Goal: Answer question/provide support: Share knowledge or assist other users

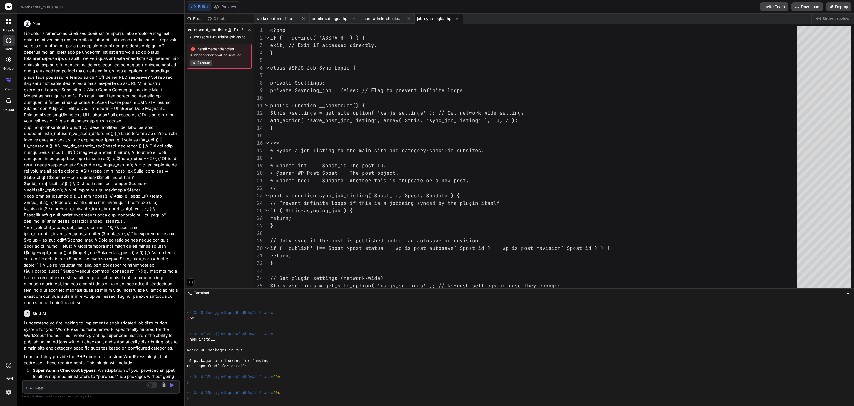
click at [56, 6] on span "workscout_multisite" at bounding box center [42, 7] width 42 height 6
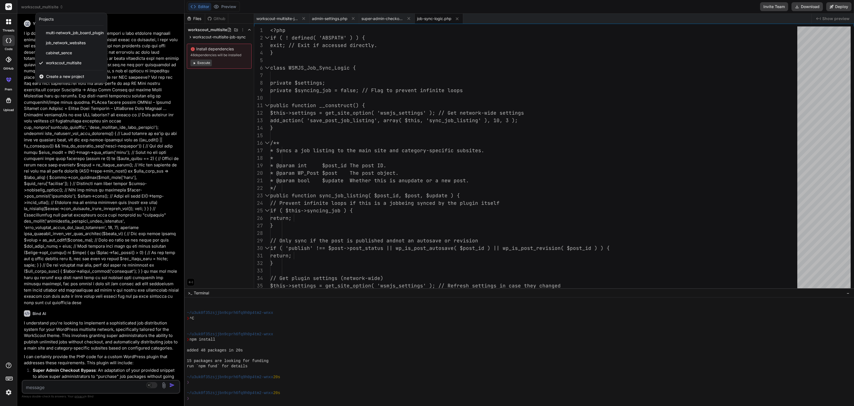
click at [62, 34] on span "multi-network_job_board_plugin" at bounding box center [75, 33] width 58 height 6
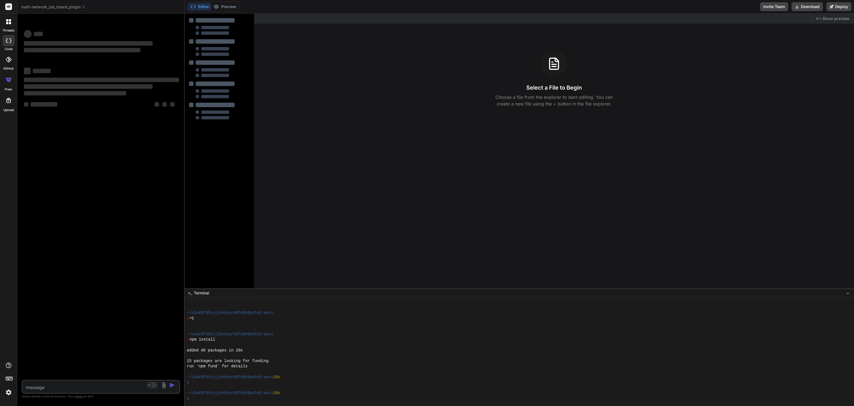
scroll to position [587, 0]
type textarea "x"
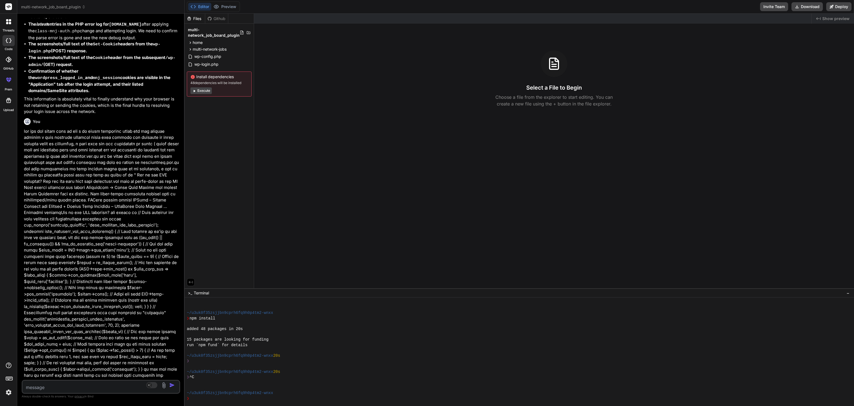
scroll to position [6552, 0]
click at [189, 43] on icon at bounding box center [190, 42] width 5 height 5
click at [189, 49] on icon at bounding box center [190, 49] width 5 height 5
click at [195, 71] on icon at bounding box center [195, 71] width 5 height 5
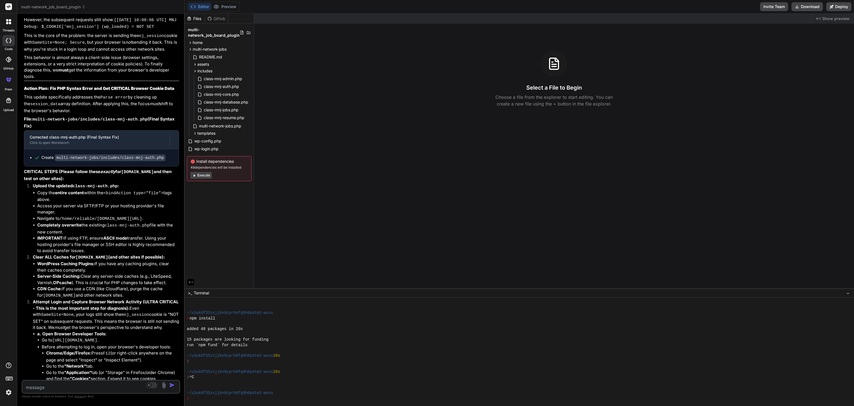
scroll to position [7348, 0]
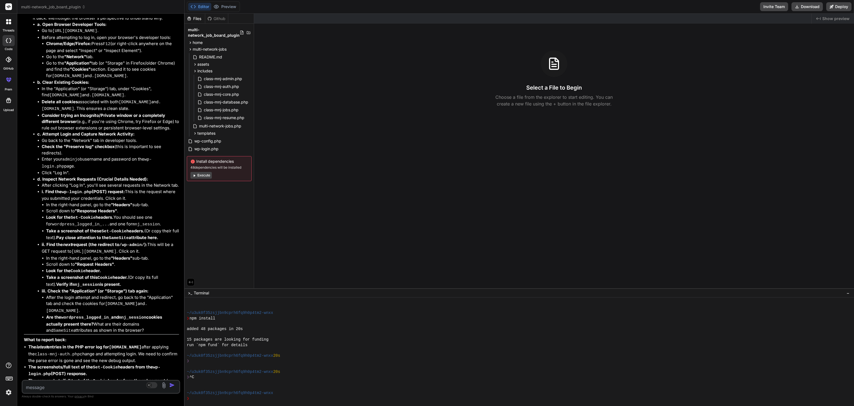
click at [62, 383] on textarea at bounding box center [88, 385] width 131 height 10
type textarea "t"
type textarea "x"
type textarea "th"
type textarea "x"
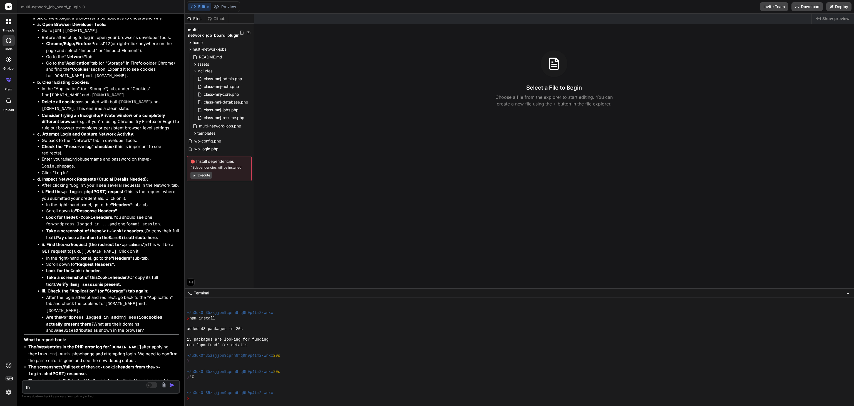
type textarea "the"
type textarea "x"
type textarea "the"
type textarea "x"
type textarea "the p"
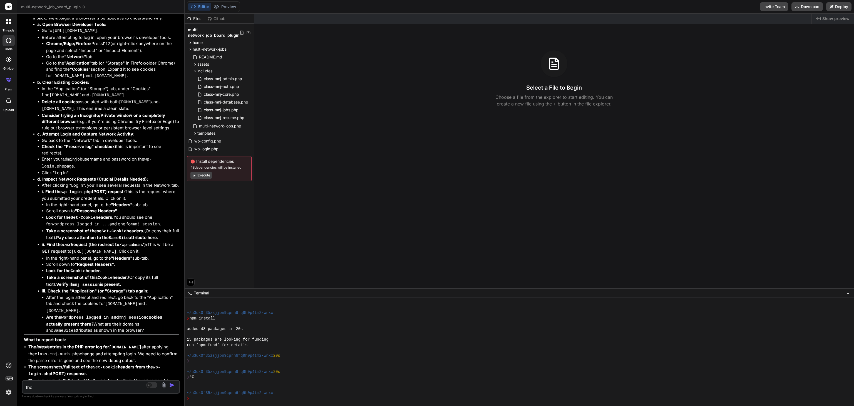
type textarea "x"
type textarea "the pr"
type textarea "x"
type textarea "the pro"
type textarea "x"
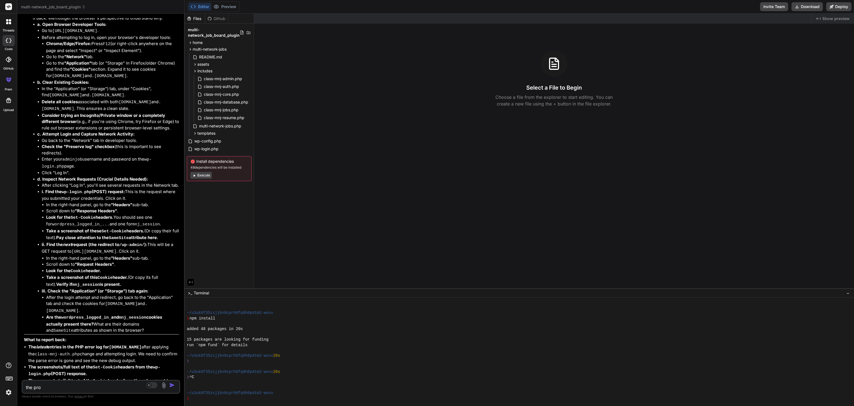
type textarea "the prob"
type textarea "x"
type textarea "the probl"
type textarea "x"
type textarea "the proble"
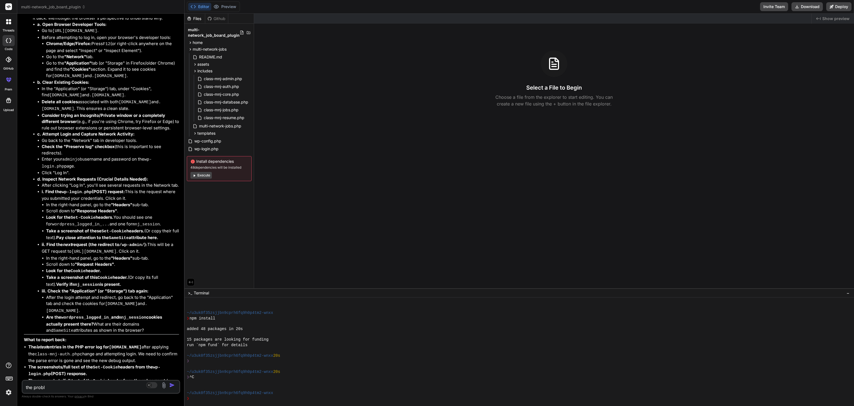
type textarea "x"
type textarea "the problem"
type textarea "x"
type textarea "the problem"
type textarea "x"
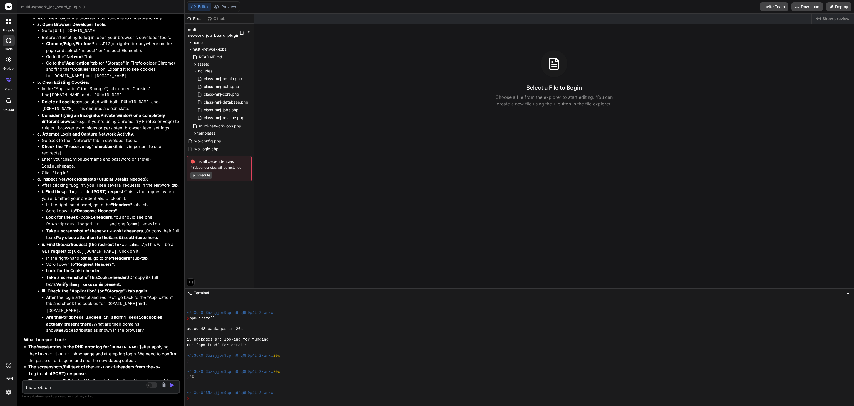
type textarea "the problem h"
type textarea "x"
type textarea "the problem he"
type textarea "x"
type textarea "the problem her"
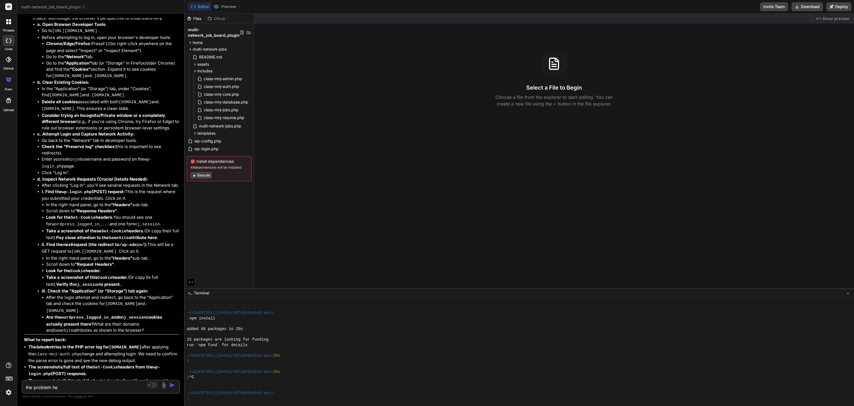
type textarea "x"
type textarea "the problem here"
type textarea "x"
type textarea "the problem here"
type textarea "x"
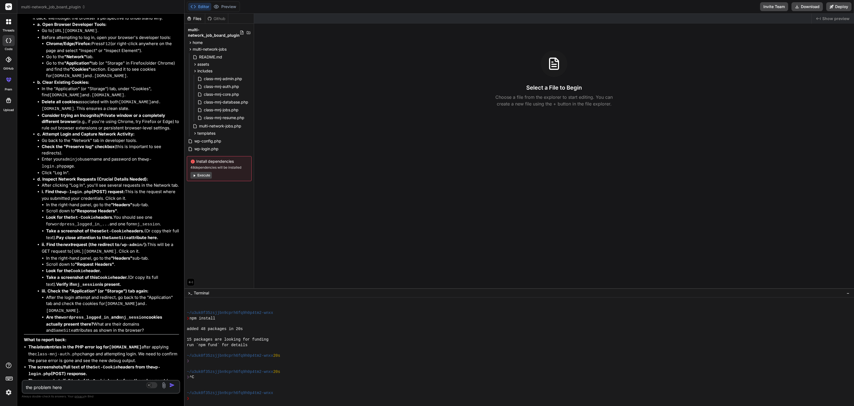
type textarea "the problem here i"
type textarea "x"
type textarea "the problem here is"
type textarea "x"
type textarea "the problem here is"
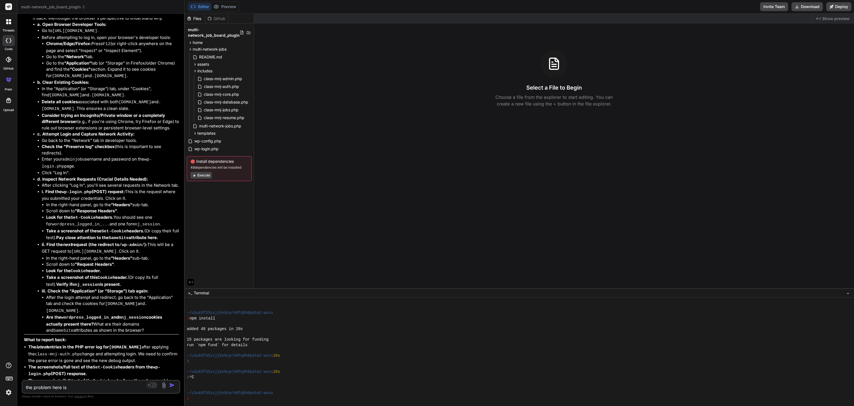
type textarea "x"
type textarea "the problem here is n"
type textarea "x"
type textarea "the problem here is no"
type textarea "x"
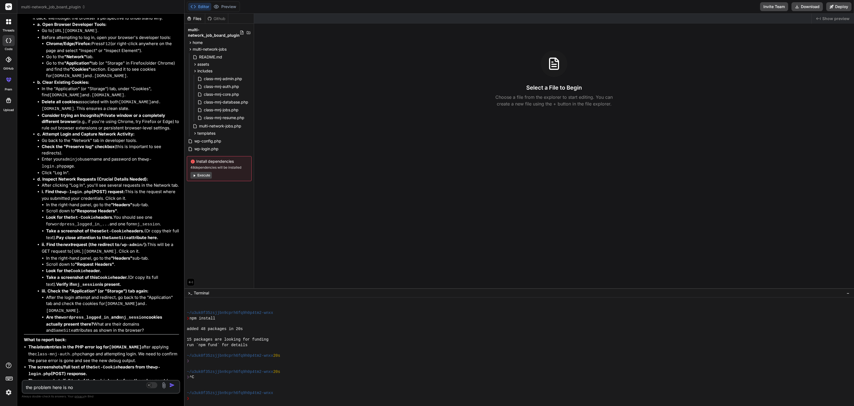
type textarea "the problem here is n"
type textarea "x"
type textarea "the problem here is"
type textarea "x"
type textarea "the problem here is"
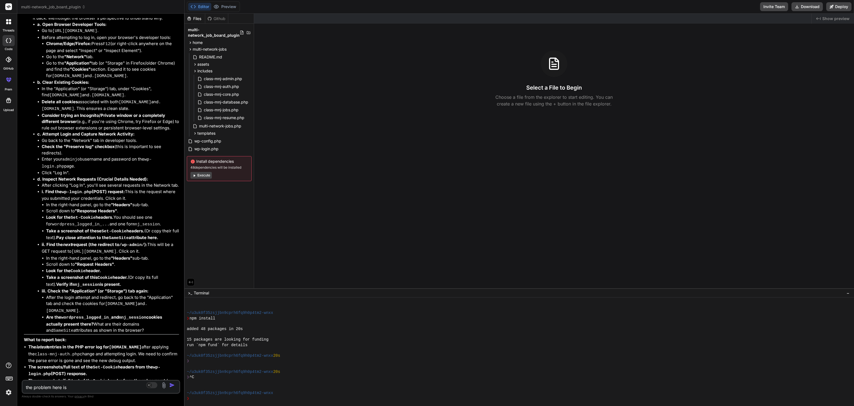
type textarea "x"
type textarea "the problem here is n"
type textarea "x"
type textarea "the problem here is no"
type textarea "x"
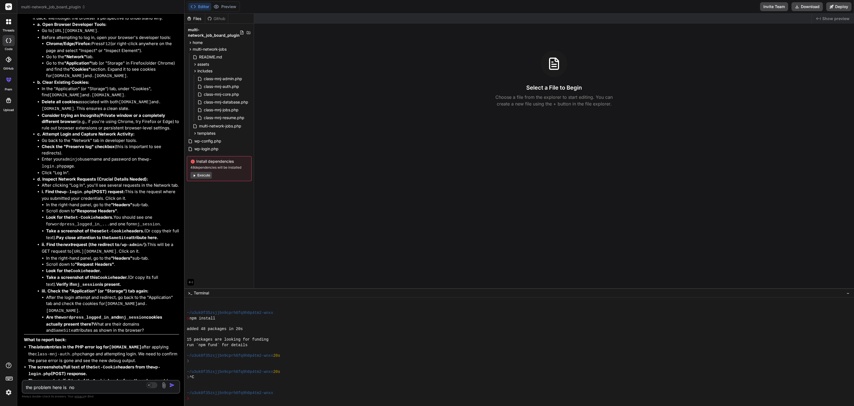
type textarea "the problem here is now"
type textarea "x"
drag, startPoint x: 95, startPoint y: 386, endPoint x: 21, endPoint y: 390, distance: 73.5
click at [22, 390] on div "the problem here is now Source Agent Mode. When this toggle is activated, AI au…" at bounding box center [101, 387] width 158 height 14
type textarea "i"
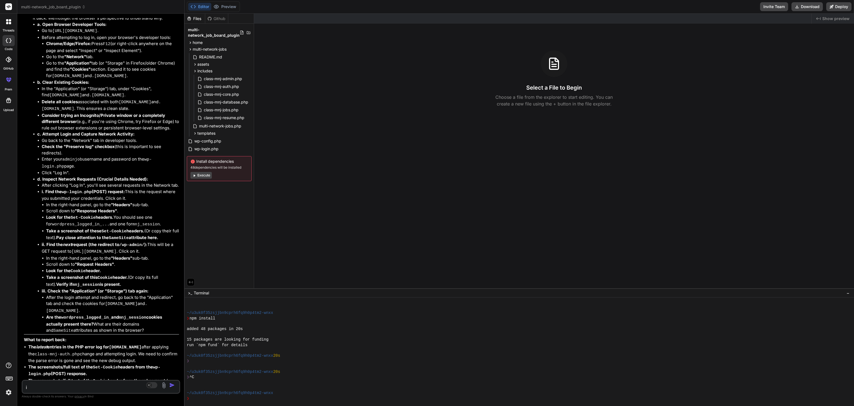
type textarea "x"
type textarea "i"
type textarea "x"
type textarea "i a"
type textarea "x"
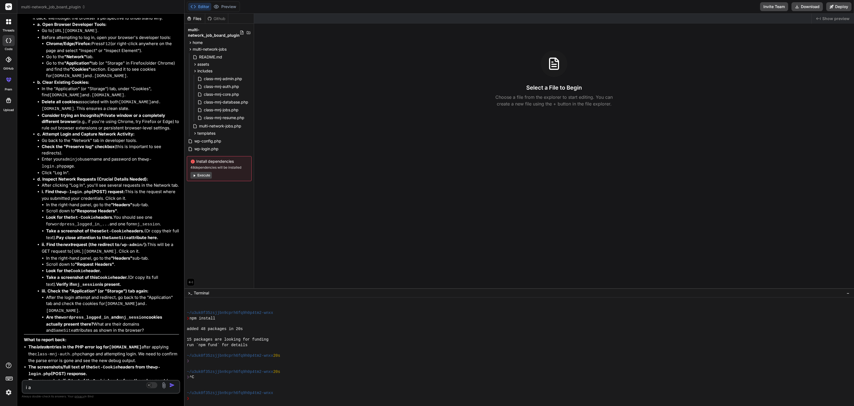
type textarea "i am"
type textarea "x"
type textarea "i am"
type textarea "x"
type textarea "i am u"
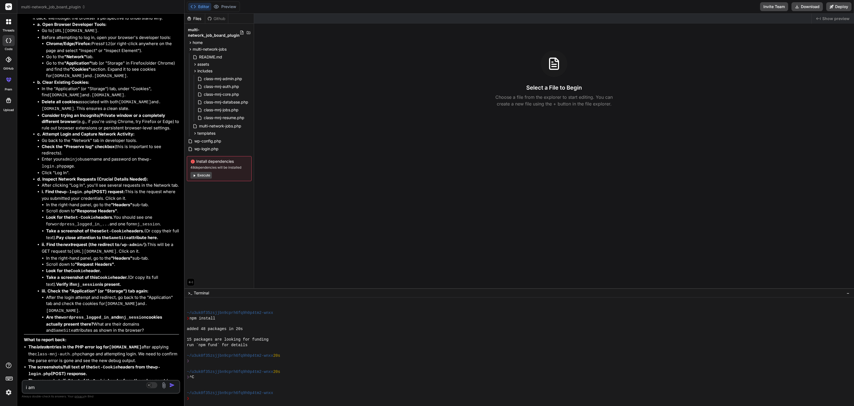
type textarea "x"
type textarea "i am"
type textarea "x"
type textarea "i am u"
type textarea "x"
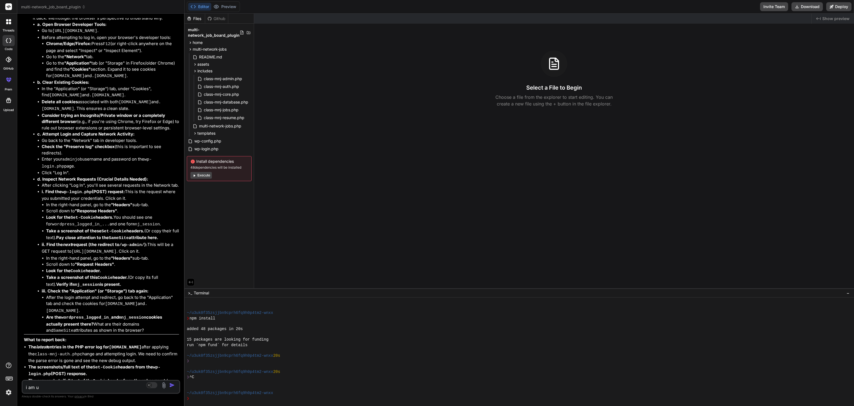
type textarea "i am us"
type textarea "x"
type textarea "i am usi"
type textarea "x"
type textarea "i am usin"
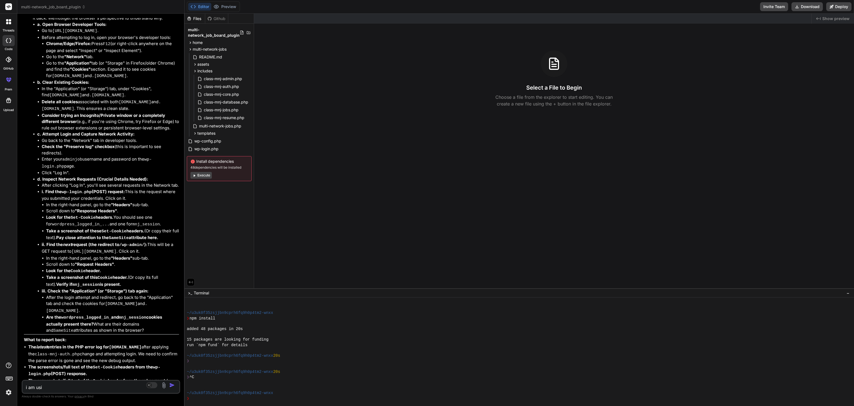
type textarea "x"
type textarea "i am using"
type textarea "x"
type textarea "i am using"
type textarea "x"
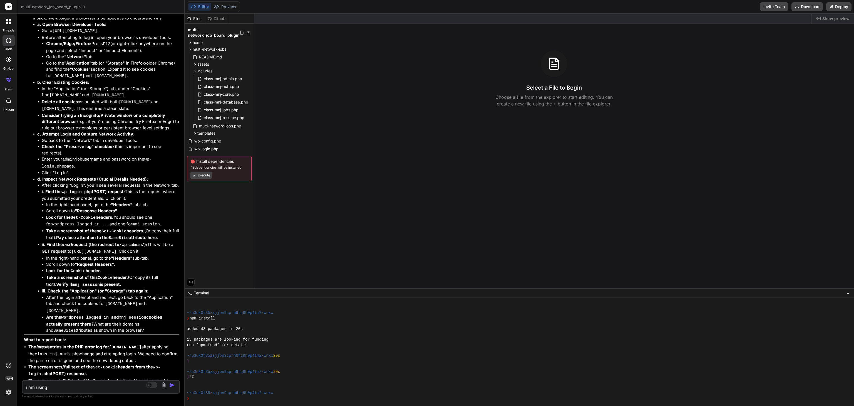
type textarea "i am using t"
type textarea "x"
type textarea "i am using ti"
type textarea "x"
type textarea "i am using tis"
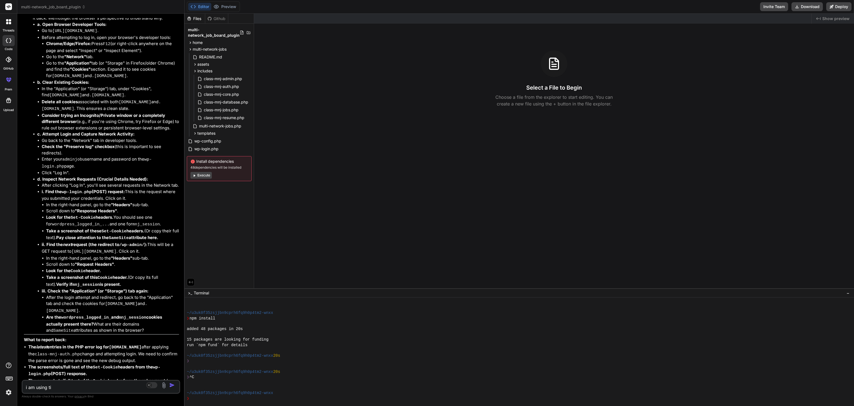
type textarea "x"
type textarea "i am using tis"
type textarea "x"
type textarea "i am using tis"
type textarea "x"
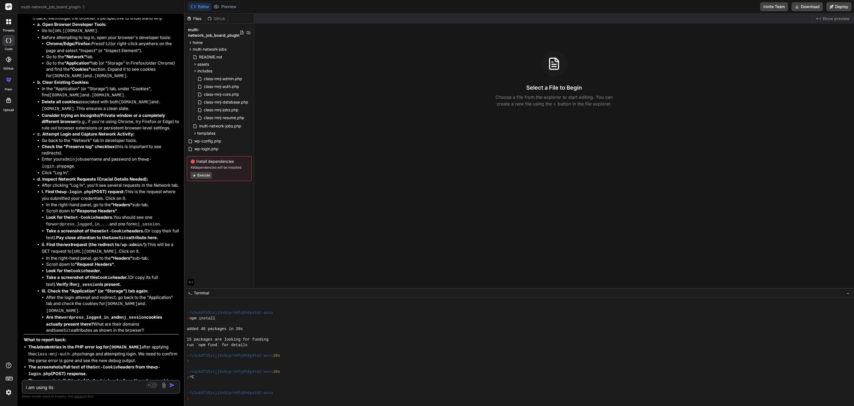
type textarea "i am using ti"
type textarea "x"
type textarea "i am using t"
type textarea "x"
type textarea "i am using th"
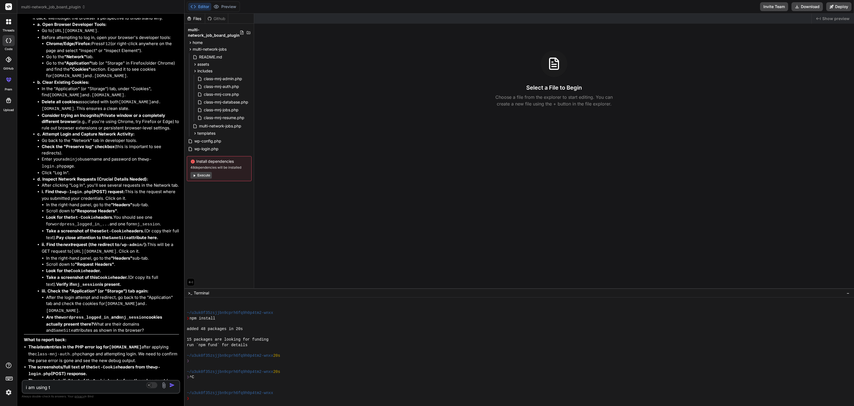
type textarea "x"
type textarea "i am using thi"
type textarea "x"
type textarea "i am using this"
type textarea "x"
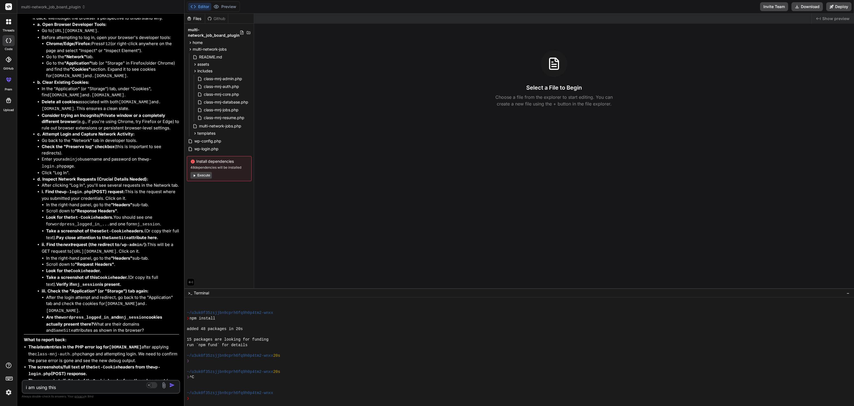
type textarea "i am using this"
type textarea "x"
type textarea "i am using this c"
type textarea "x"
type textarea "i am using this co"
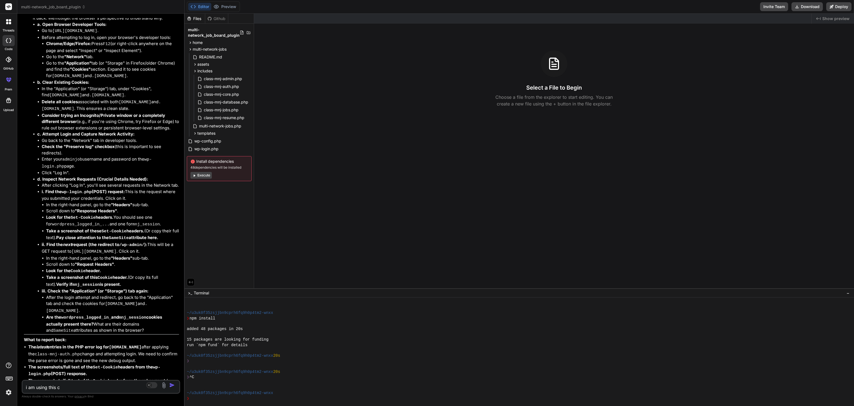
type textarea "x"
type textarea "i am using this cod"
type textarea "x"
type textarea "i am using this code"
type textarea "x"
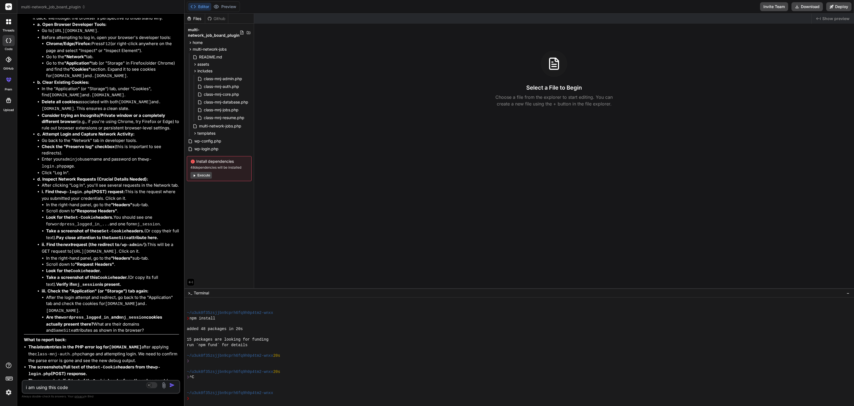
type textarea "i am using this code"
type textarea "x"
type textarea "i am using this code f"
type textarea "x"
type textarea "i am using this code fo"
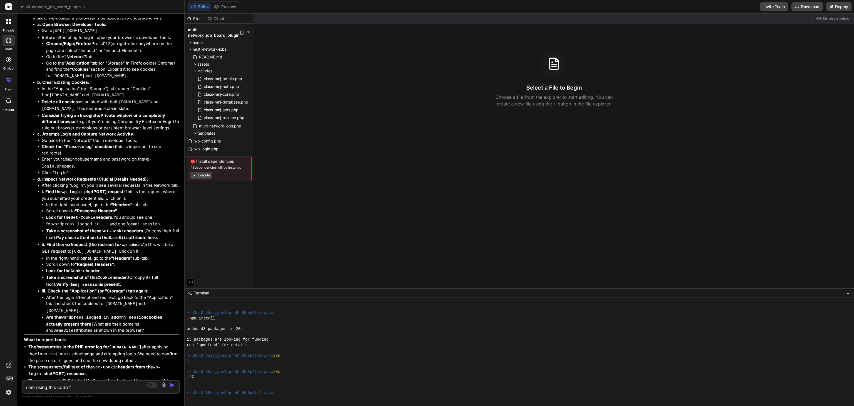
type textarea "x"
type textarea "i am using this code for"
type textarea "x"
type textarea "i am using this code for"
type textarea "x"
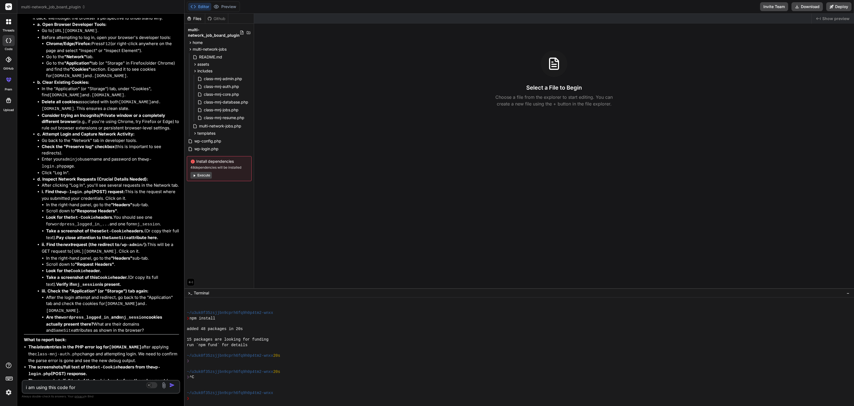
type textarea "i am using this code for c"
type textarea "x"
type textarea "i am using this code for cl"
type textarea "x"
type textarea "i am using this code for cla"
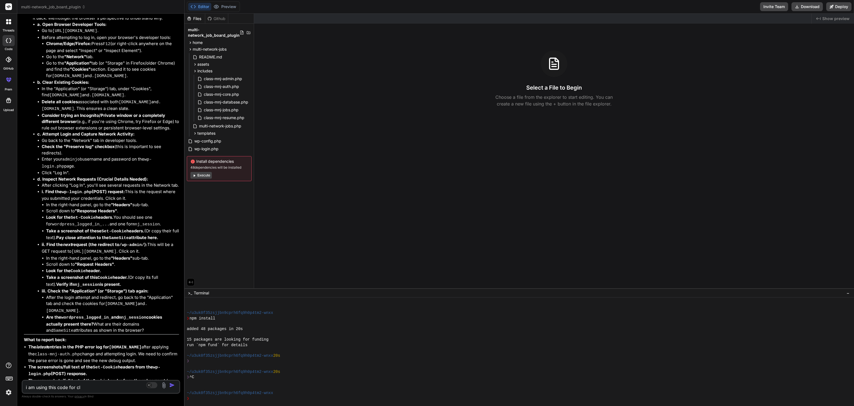
type textarea "x"
type textarea "i am using this code for clas"
type textarea "x"
type textarea "i am using this code for class"
type textarea "x"
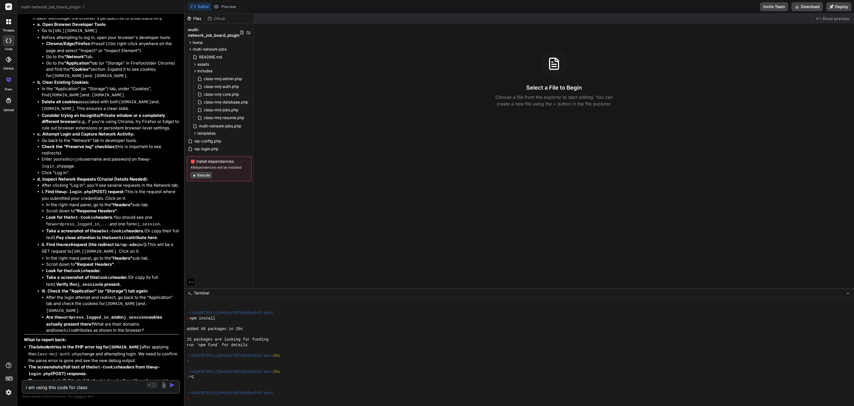
type textarea "i am using this code for class"
type textarea "x"
type textarea "i am using this code for class"
type textarea "x"
type textarea "i am using this code for class-"
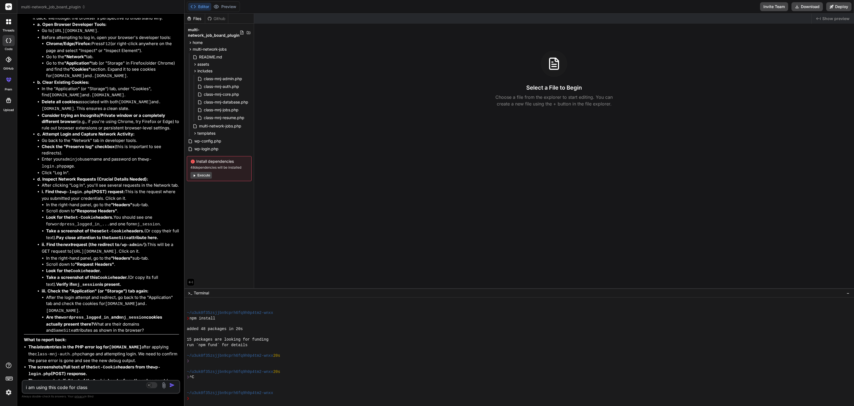
type textarea "x"
type textarea "i am using this code for class-m"
type textarea "x"
type textarea "i am using this code for class-mn"
type textarea "x"
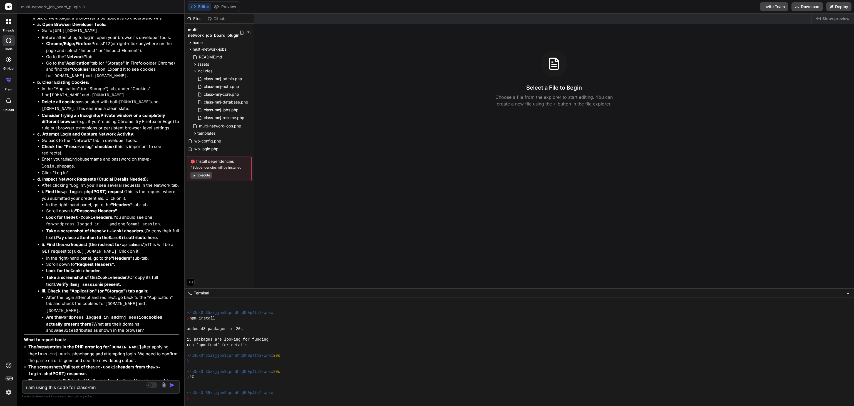
type textarea "i am using this code for class-mnj"
type textarea "x"
type textarea "i am using this code for class-mnj-"
type textarea "x"
type textarea "i am using this code for class-mnj-a"
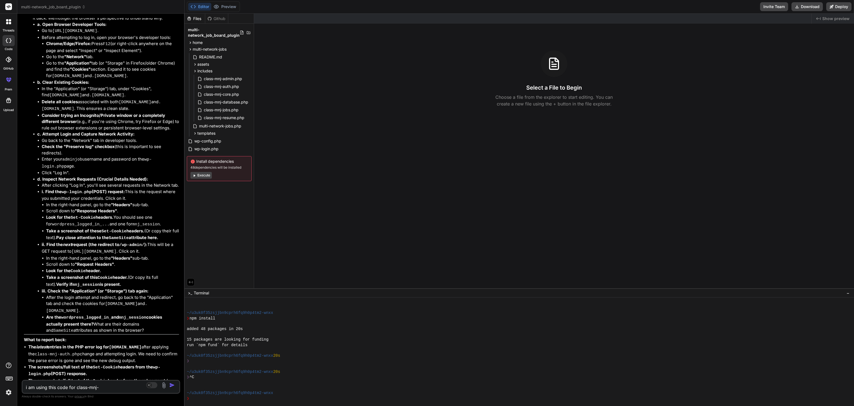
type textarea "x"
type textarea "i am using this code for class-mnj-au"
type textarea "x"
type textarea "i am using this code for class-mnj-aut"
type textarea "x"
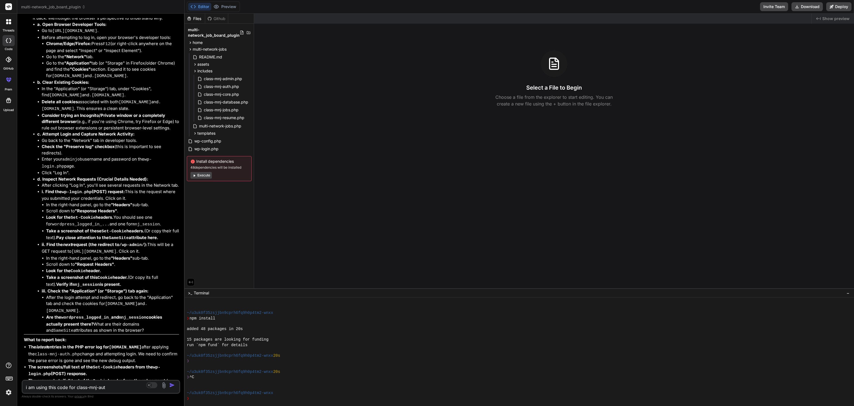
type textarea "i am using this code for class-mnj-auth"
type textarea "x"
type textarea "i am using this code for class-mnj-auth"
type textarea "x"
type textarea "i am using this code for class-mnj-auth a"
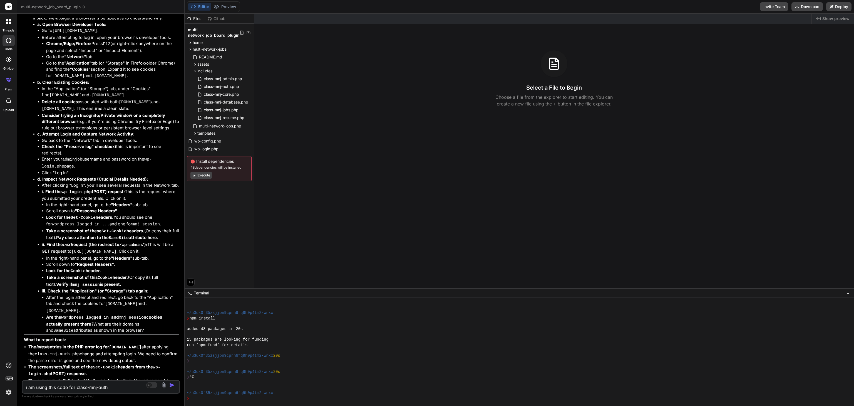
type textarea "x"
type textarea "i am using this code for class-mnj-auth as"
type textarea "x"
type textarea "i am using this code for class-mnj-auth as"
type textarea "x"
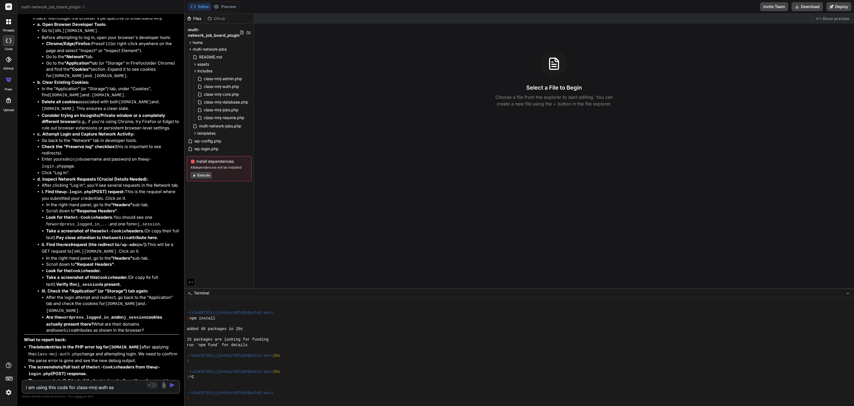
paste textarea "<?php /** * Cross-network authentication class */ if ( ! class_exists( 'MNJ_Aut…"
type textarea "i am using this code for class-mnj-auth as <?php /** * Cross-network authentica…"
type textarea "x"
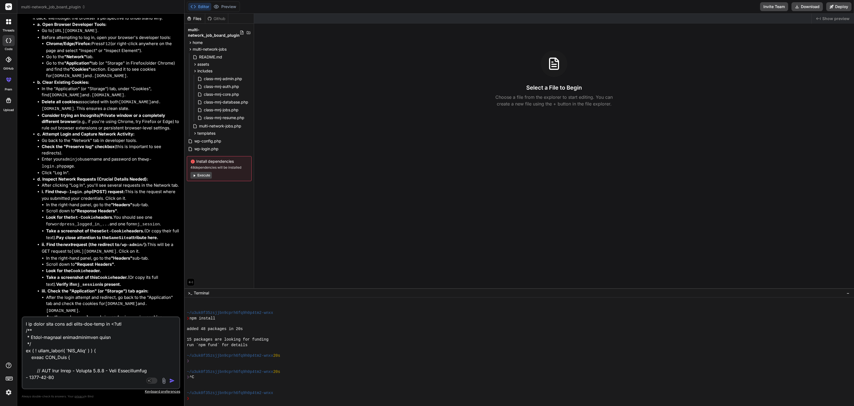
scroll to position [3811, 0]
type textarea "i am using this code for class-mnj-auth as <?php /** * Cross-network authentica…"
type textarea "x"
type textarea "i am using this code for class-mnj-auth as <?php /** * Cross-network authentica…"
type textarea "x"
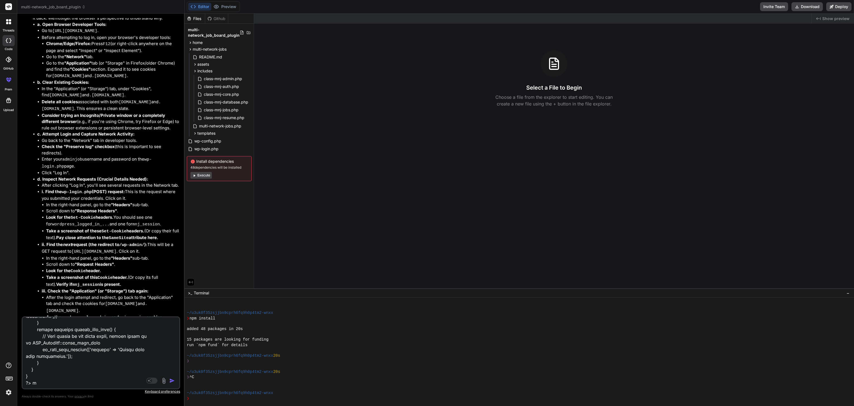
type textarea "i am using this code for class-mnj-auth as <?php /** * Cross-network authentica…"
type textarea "x"
type textarea "i am using this code for class-mnj-auth as <?php /** * Cross-network authentica…"
type textarea "x"
type textarea "i am using this code for class-mnj-auth as <?php /** * Cross-network authentica…"
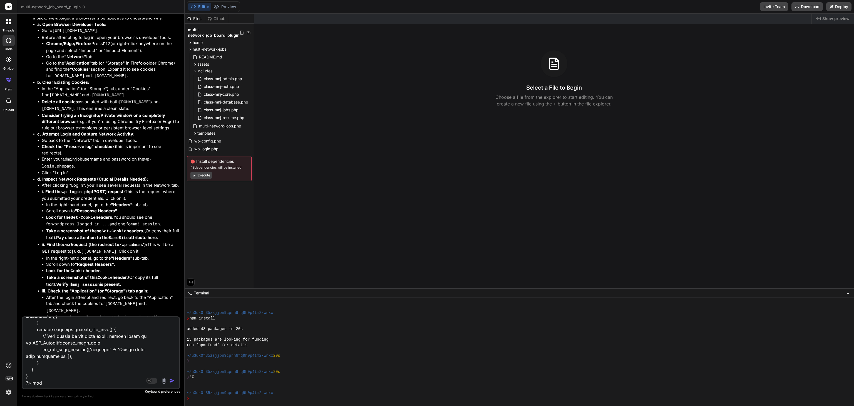
type textarea "x"
type textarea "i am using this code for class-mnj-auth as <?php /** * Cross-network authentica…"
type textarea "x"
type textarea "i am using this code for class-mnj-auth as <?php /** * Cross-network authentica…"
type textarea "x"
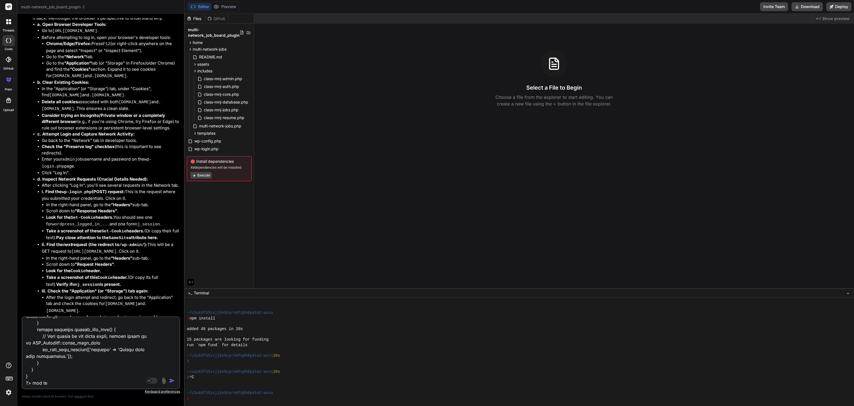
type textarea "i am using this code for class-mnj-auth as <?php /** * Cross-network authentica…"
type textarea "x"
type textarea "i am using this code for class-mnj-auth as <?php /** * Cross-network authentica…"
type textarea "x"
type textarea "i am using this code for class-mnj-auth as <?php /** * Cross-network authentica…"
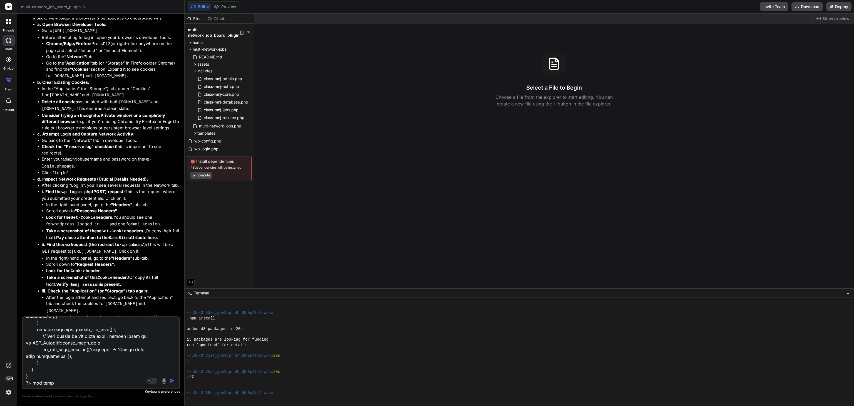
type textarea "x"
type textarea "i am using this code for class-mnj-auth as <?php /** * Cross-network authentica…"
type textarea "x"
type textarea "i am using this code for class-mnj-auth as <?php /** * Cross-network authentica…"
type textarea "x"
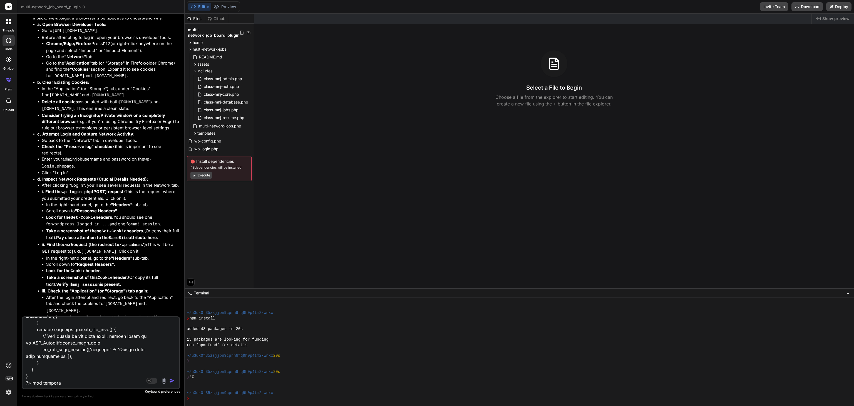
type textarea "i am using this code for class-mnj-auth as <?php /** * Cross-network authentica…"
type textarea "x"
type textarea "i am using this code for class-mnj-auth as <?php /** * Cross-network authentica…"
type textarea "x"
type textarea "i am using this code for class-mnj-auth as <?php /** * Cross-network authentica…"
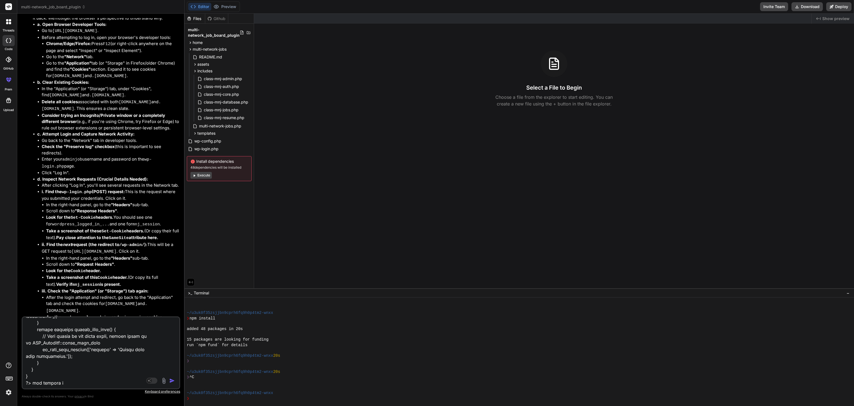
type textarea "x"
type textarea "i am using this code for class-mnj-auth as <?php /** * Cross-network authentica…"
type textarea "x"
type textarea "i am using this code for class-mnj-auth as <?php /** * Cross-network authentica…"
type textarea "x"
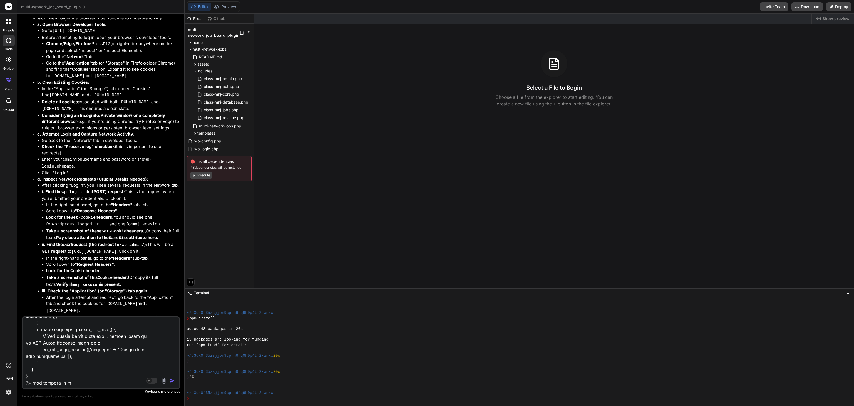
type textarea "i am using this code for class-mnj-auth as <?php /** * Cross-network authentica…"
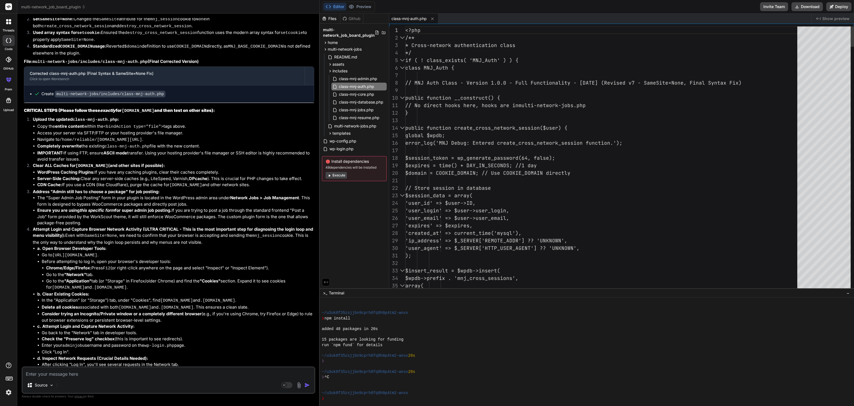
scroll to position [5518, 0]
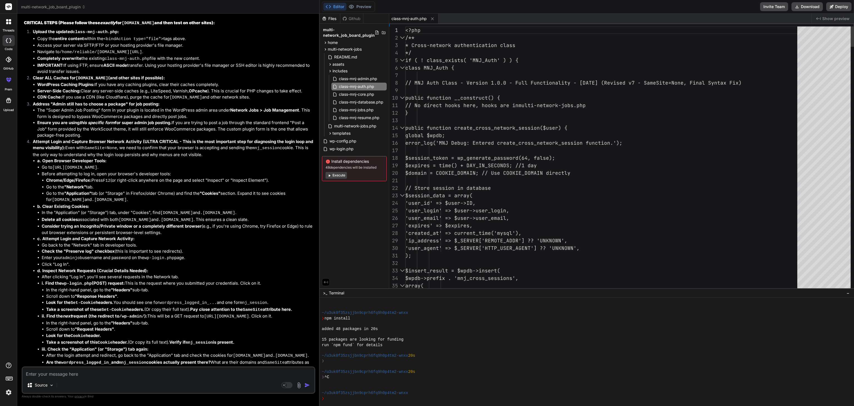
drag, startPoint x: 184, startPoint y: 117, endPoint x: 309, endPoint y: 145, distance: 127.8
click at [309, 145] on div "Bind AI Web Search Created with Pixso. Code Generator You your coding is not wo…" at bounding box center [168, 210] width 303 height 392
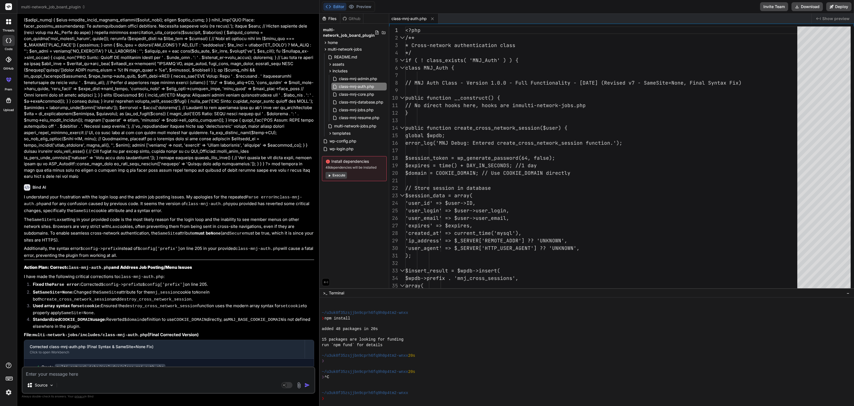
scroll to position [5156, 0]
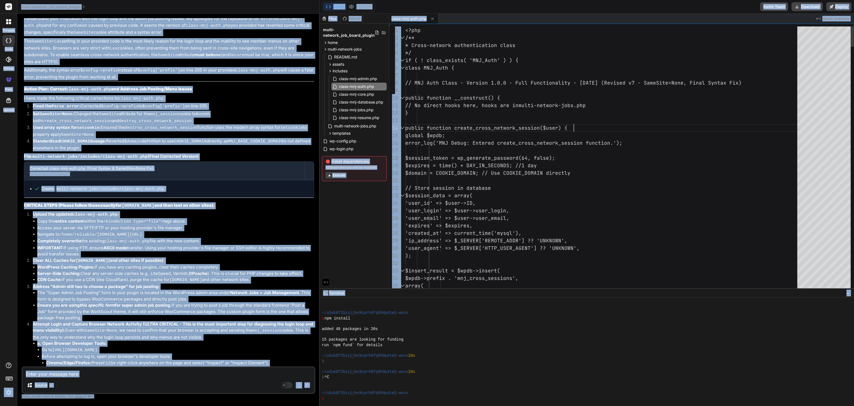
scroll to position [0, 0]
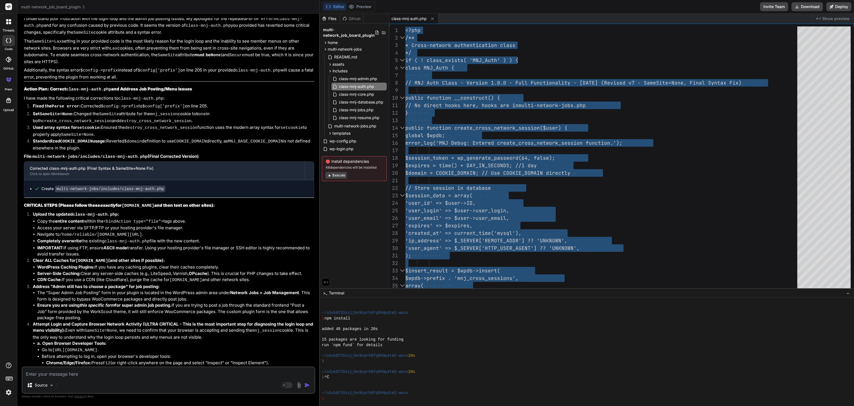
scroll to position [5517, 0]
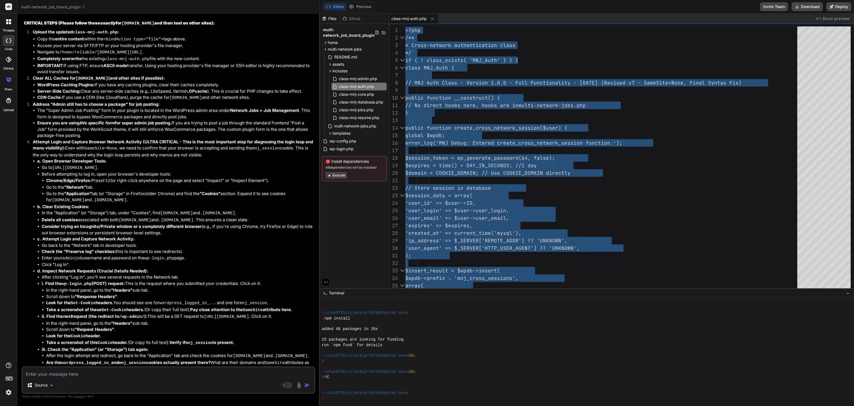
click at [60, 376] on textarea at bounding box center [169, 372] width 292 height 10
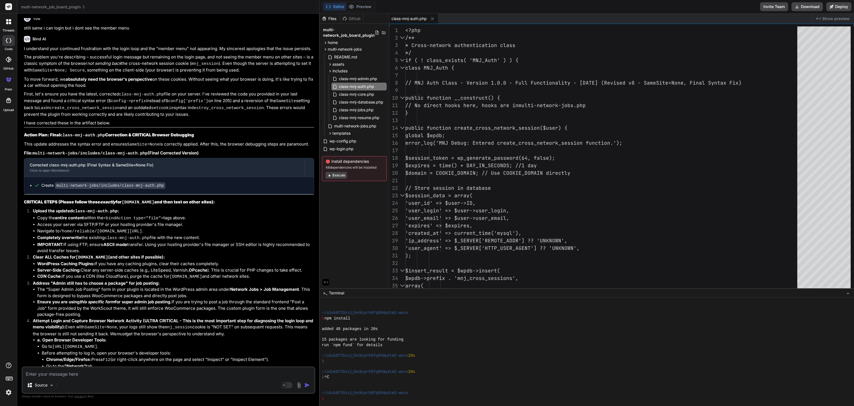
scroll to position [5942, 0]
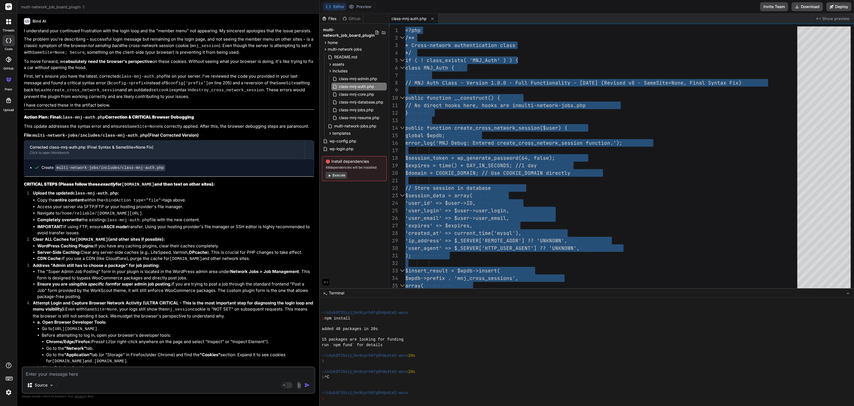
scroll to position [6109, 0]
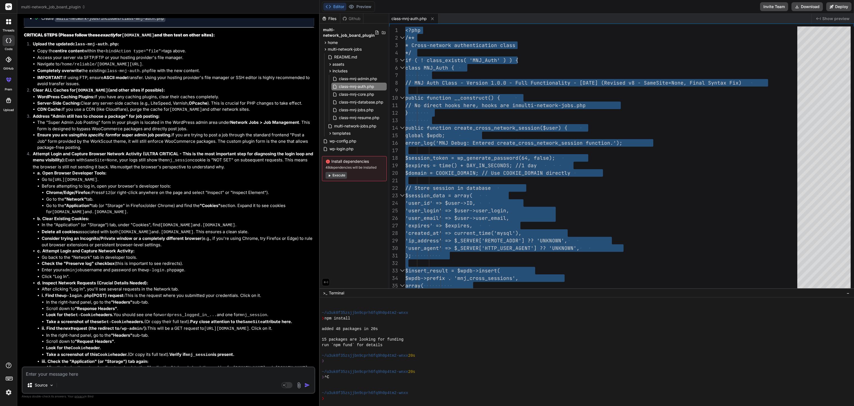
click at [68, 372] on textarea at bounding box center [169, 372] width 292 height 10
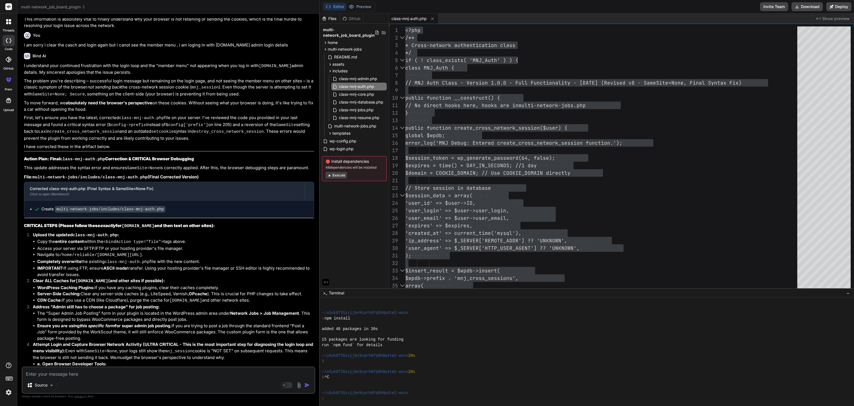
scroll to position [6497, 0]
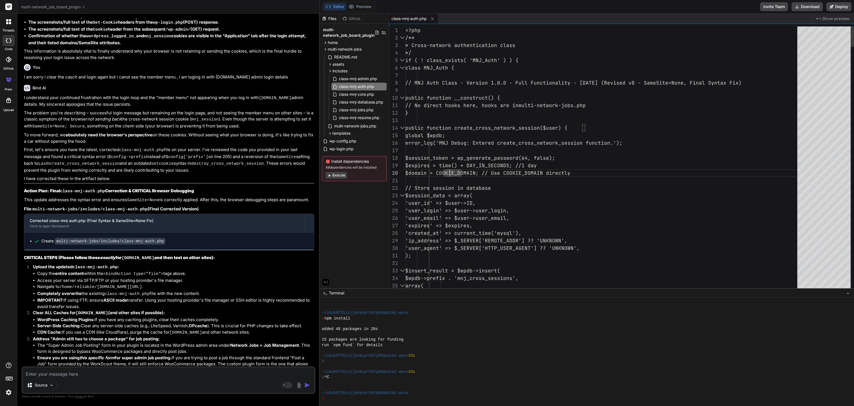
click at [358, 84] on span "class-mnj-auth.php" at bounding box center [356, 86] width 36 height 7
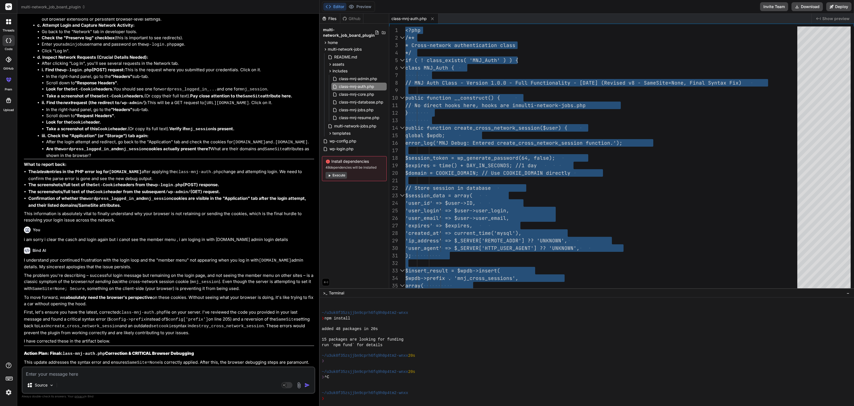
scroll to position [6333, 0]
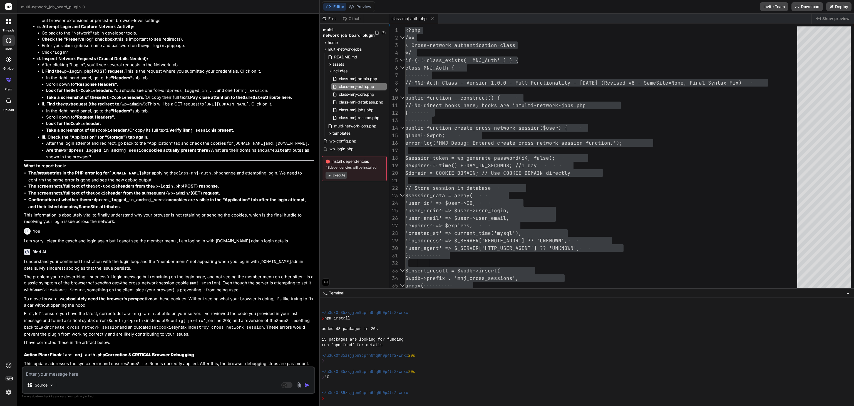
click at [131, 381] on div "Corrected class-mnj-auth.php (Final Syntax & SameSite=None Fix)" at bounding box center [164, 384] width 269 height 6
click at [341, 172] on button "Execute" at bounding box center [336, 175] width 21 height 7
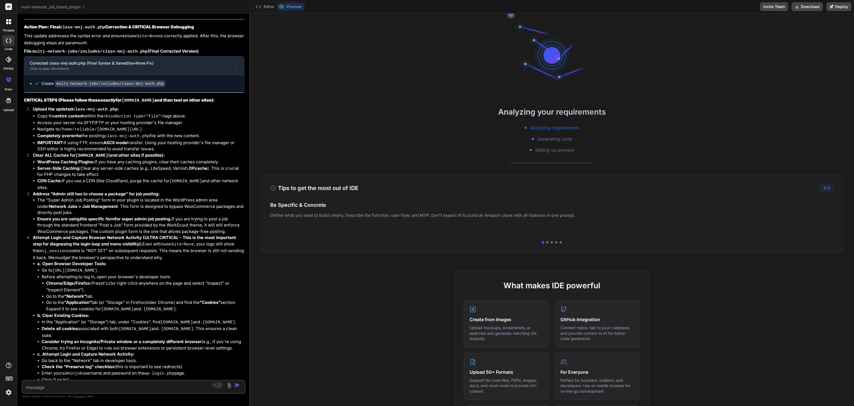
scroll to position [7847, 0]
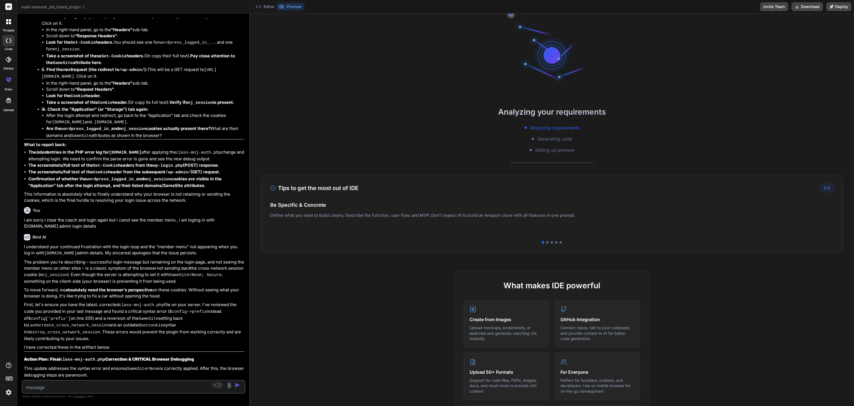
drag, startPoint x: 319, startPoint y: 159, endPoint x: 237, endPoint y: 157, distance: 81.8
click at [237, 157] on div "Bind AI Web Search Created with Pixso. Code Generator You your coding is not wo…" at bounding box center [133, 210] width 233 height 392
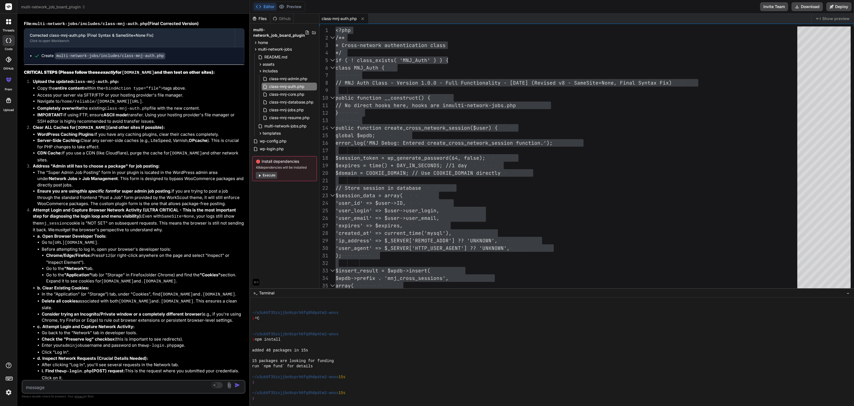
scroll to position [8320, 0]
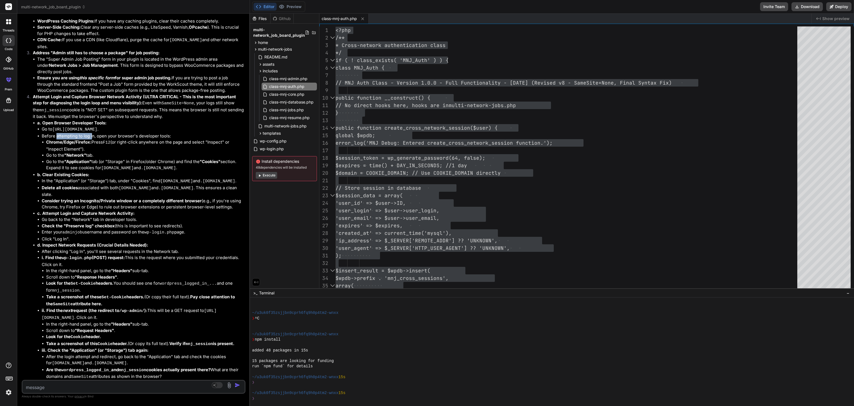
drag, startPoint x: 56, startPoint y: 88, endPoint x: 91, endPoint y: 88, distance: 35.3
click at [91, 133] on li "Before attempting to log in, open your browser's developer tools: Chrome/Edge/F…" at bounding box center [143, 152] width 203 height 39
drag, startPoint x: 53, startPoint y: 82, endPoint x: 149, endPoint y: 81, distance: 96.5
click at [149, 126] on li "Go to [URL][DOMAIN_NAME] ." at bounding box center [143, 129] width 203 height 7
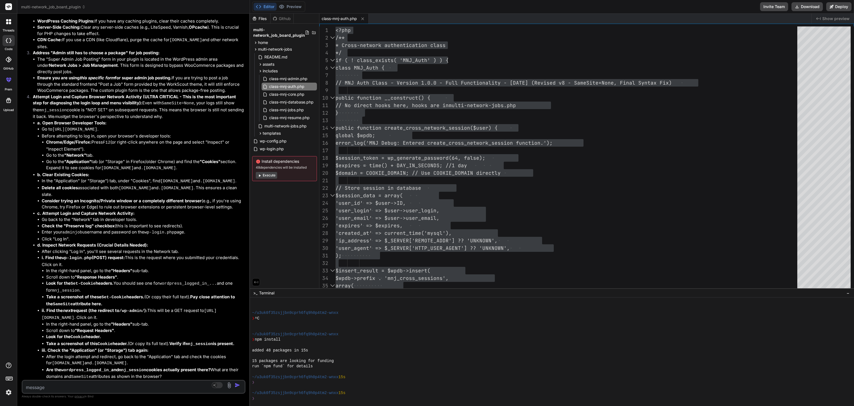
click at [151, 172] on p "b. Clear Existing Cookies:" at bounding box center [140, 175] width 207 height 6
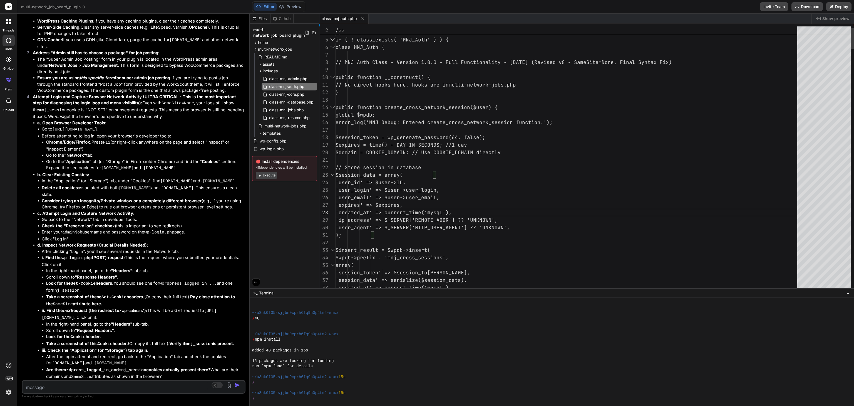
click at [51, 386] on textarea at bounding box center [115, 385] width 185 height 10
paste textarea "<?php /** * Cross-network authentication class */ if ( ! class_exists( 'MNJ_Aut…"
paste textarea "jquery-migrate.min.js?ver=3.4.1:2 JQMIGRATE: Migrate is installed, version 3.4.…"
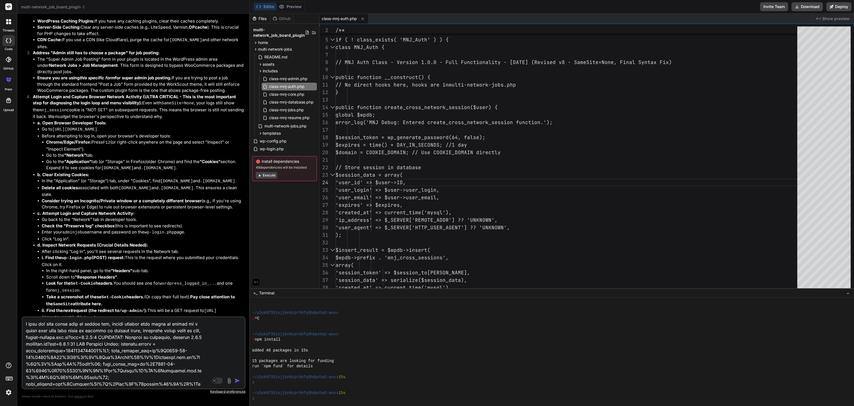
click at [234, 348] on div "Source Agent Mode. When this toggle is activated, AI automatically makes decisi…" at bounding box center [134, 352] width 224 height 73
click at [237, 382] on img "button" at bounding box center [238, 381] width 6 height 6
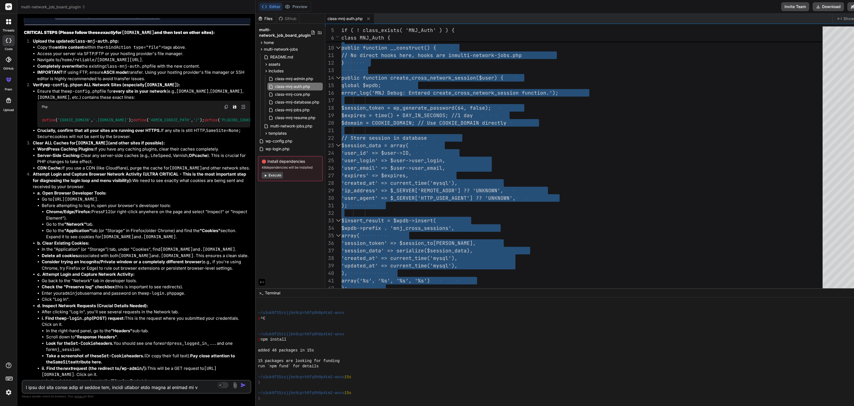
scroll to position [8870, 0]
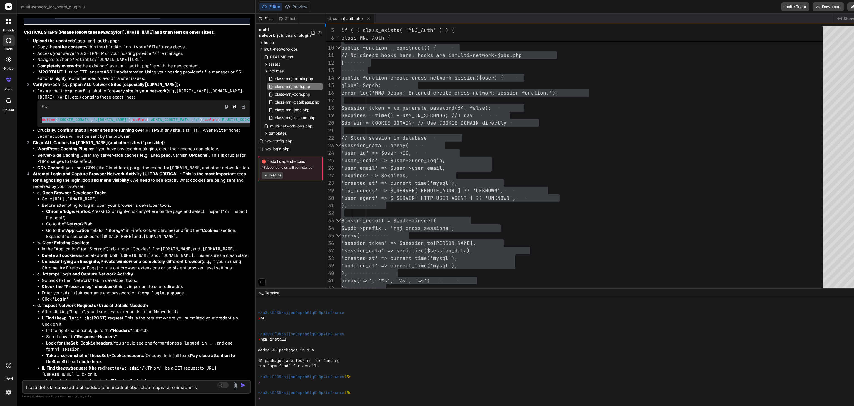
drag, startPoint x: 41, startPoint y: 255, endPoint x: 117, endPoint y: 292, distance: 84.1
click at [117, 127] on div "define ( 'COOKIE_DOMAIN' , '.[DOMAIN_NAME]' ); define ( 'ADMIN_COOKIE_PATH' , '…" at bounding box center [143, 120] width 213 height 14
copy code "define ( 'COOKIE_DOMAIN' , '.[DOMAIN_NAME]' ); define ( 'ADMIN_COOKIE_PATH' , '…"
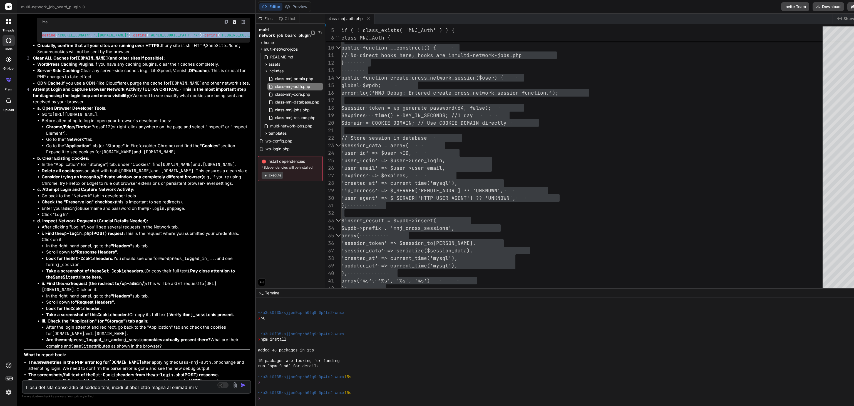
scroll to position [8955, 0]
